Goal: Task Accomplishment & Management: Manage account settings

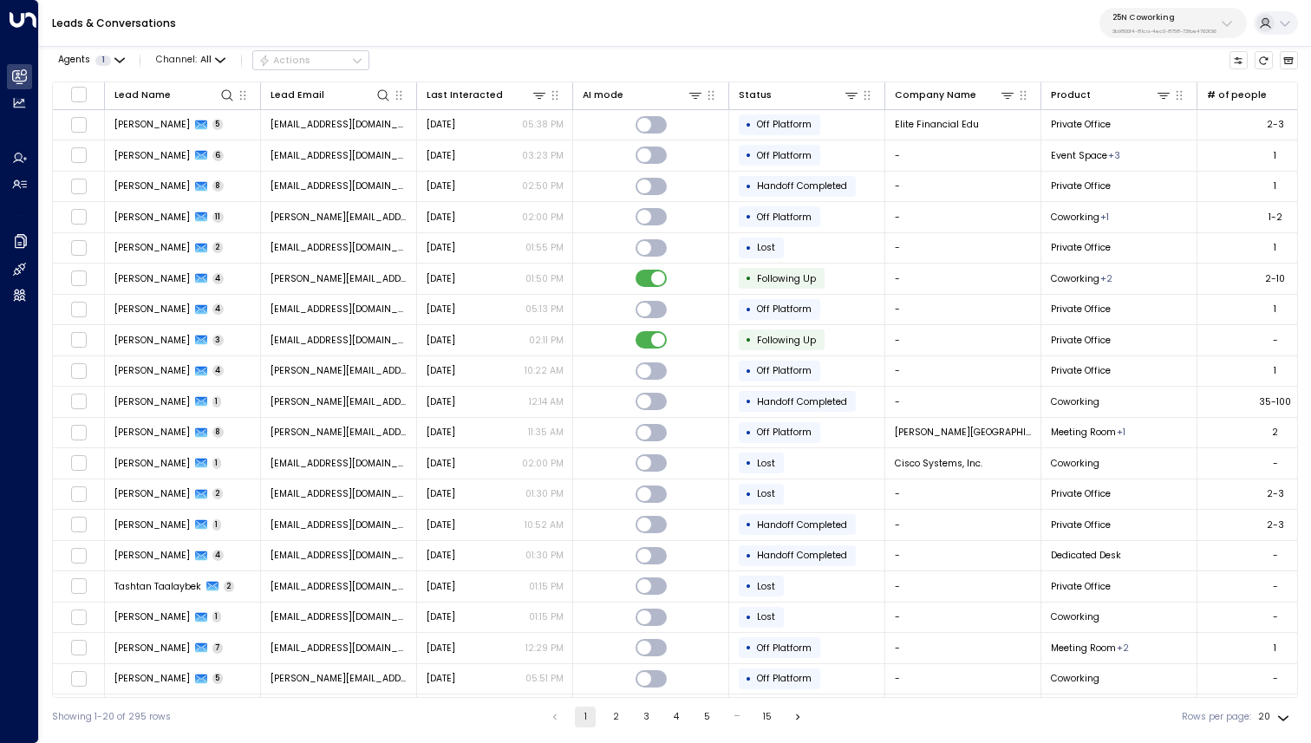
click at [1153, 23] on div "25N Coworking 3b9800f4-81ca-4ec0-8758-72fbe4763f36" at bounding box center [1164, 23] width 104 height 23
type input "***"
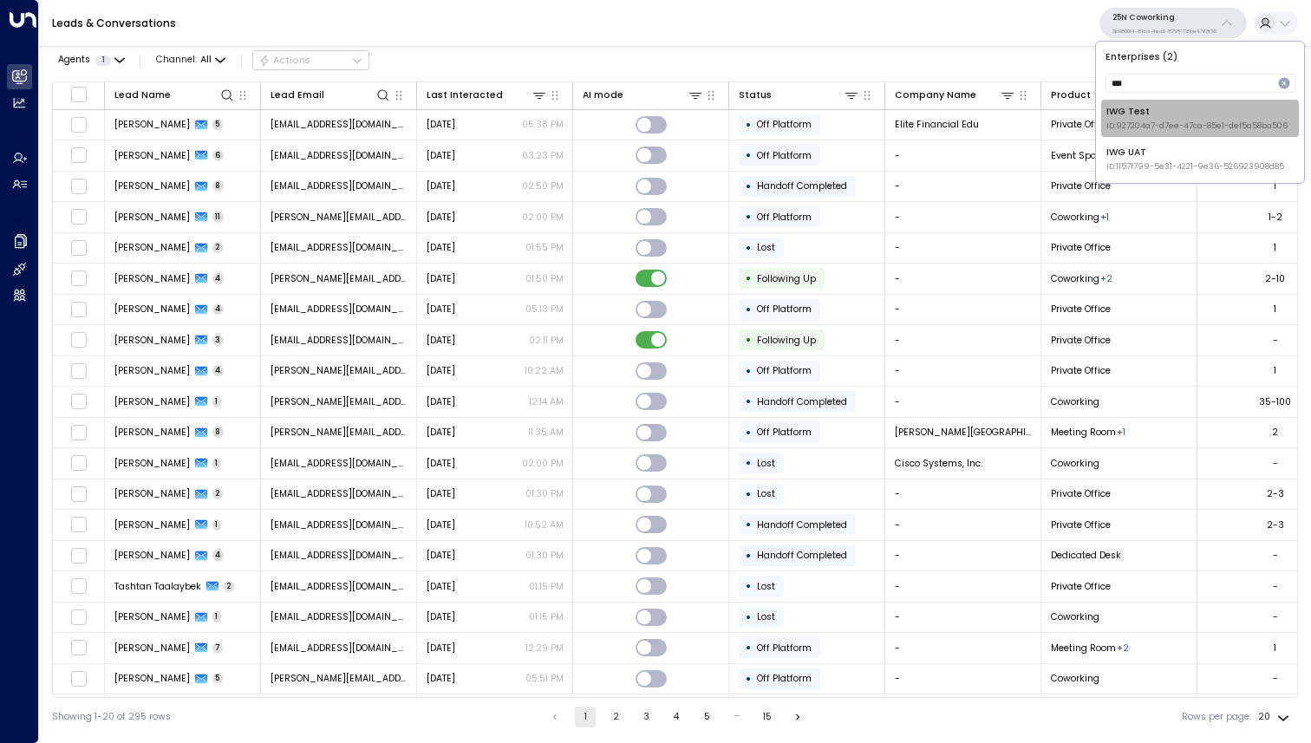
click at [1178, 113] on div "IWG Test ID: 927204a7-d7ee-47ca-85e1-def5a58ba506" at bounding box center [1196, 118] width 181 height 27
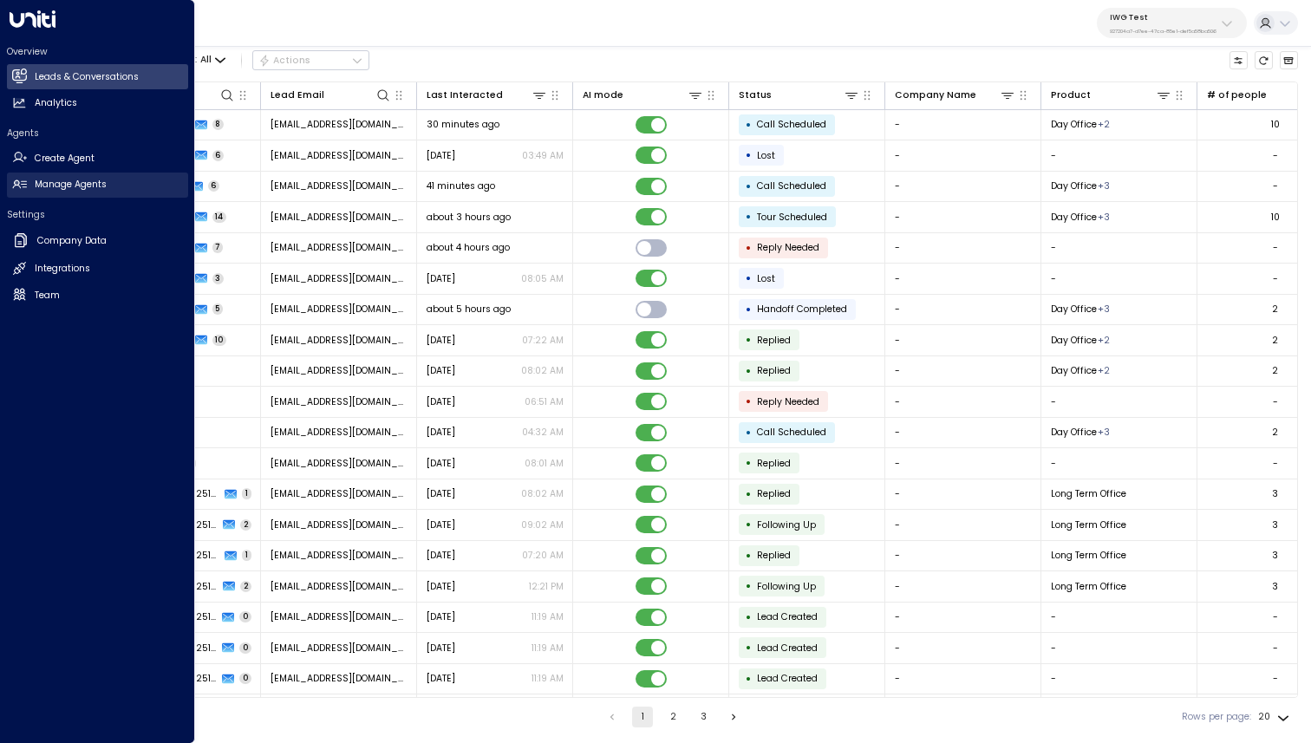
click at [68, 192] on link "Manage Agents Manage Agents" at bounding box center [97, 185] width 181 height 25
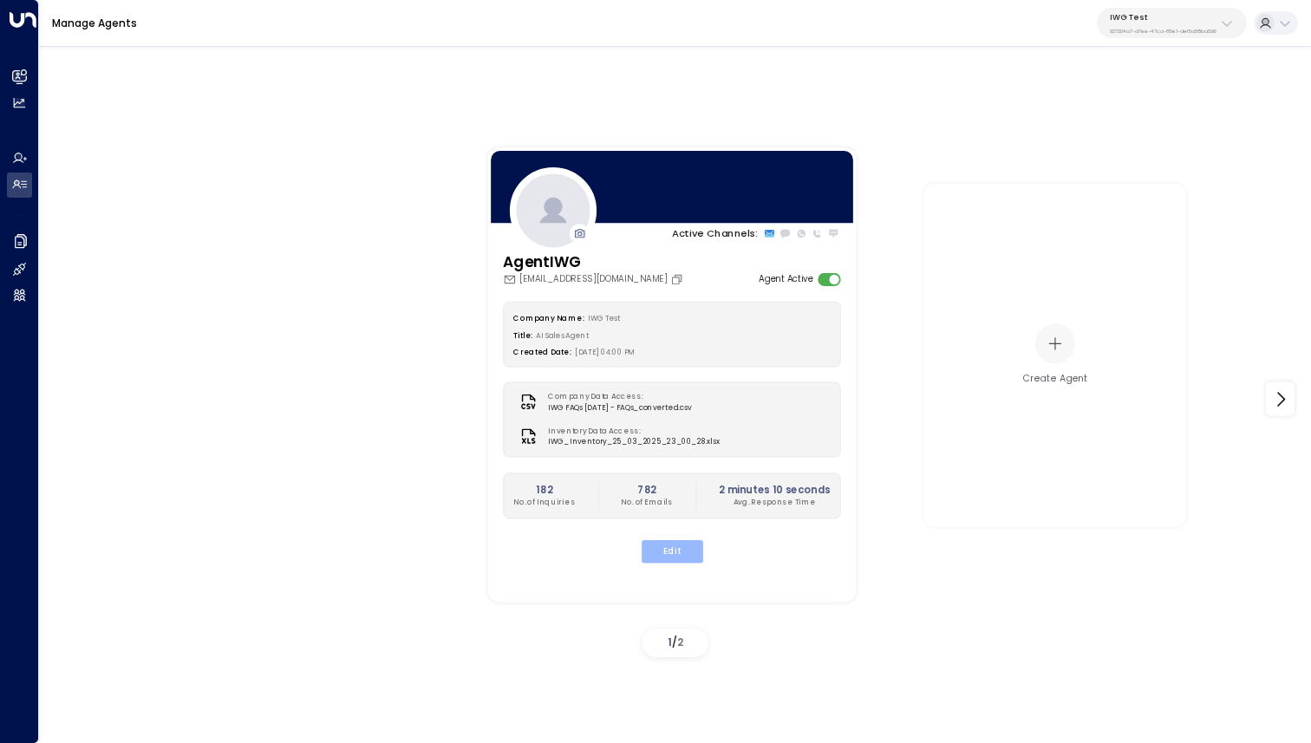
click at [682, 544] on button "Edit" at bounding box center [672, 551] width 62 height 23
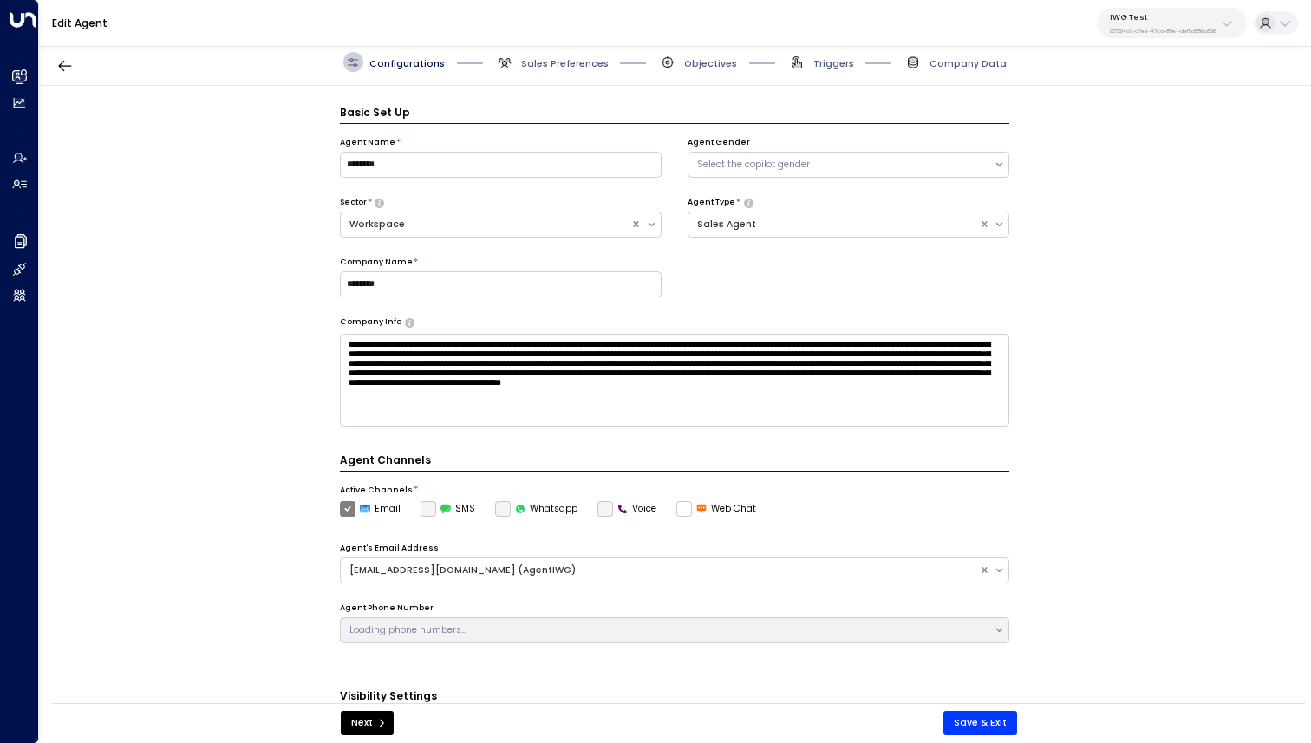
scroll to position [19, 0]
